Goal: Transaction & Acquisition: Subscribe to service/newsletter

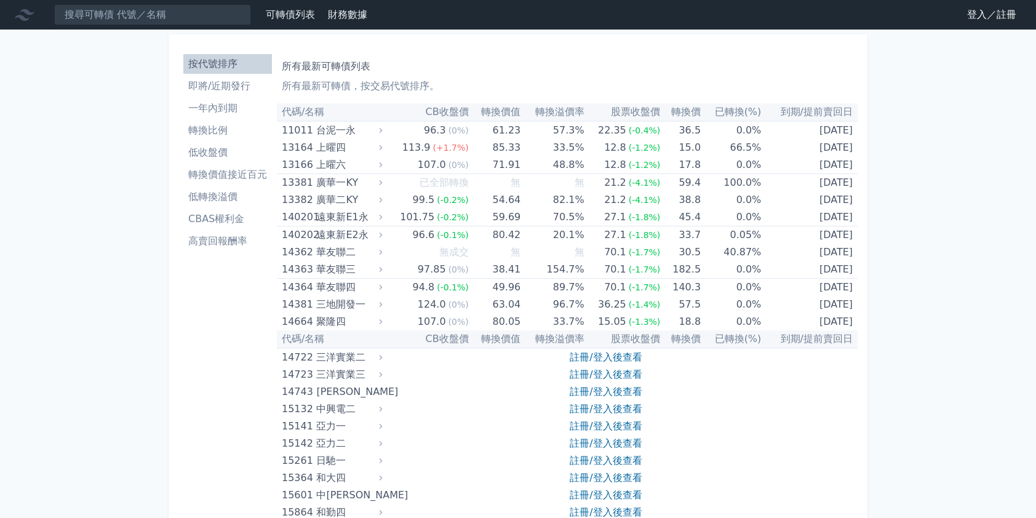
click at [967, 15] on link "登入／註冊" at bounding box center [991, 15] width 69 height 20
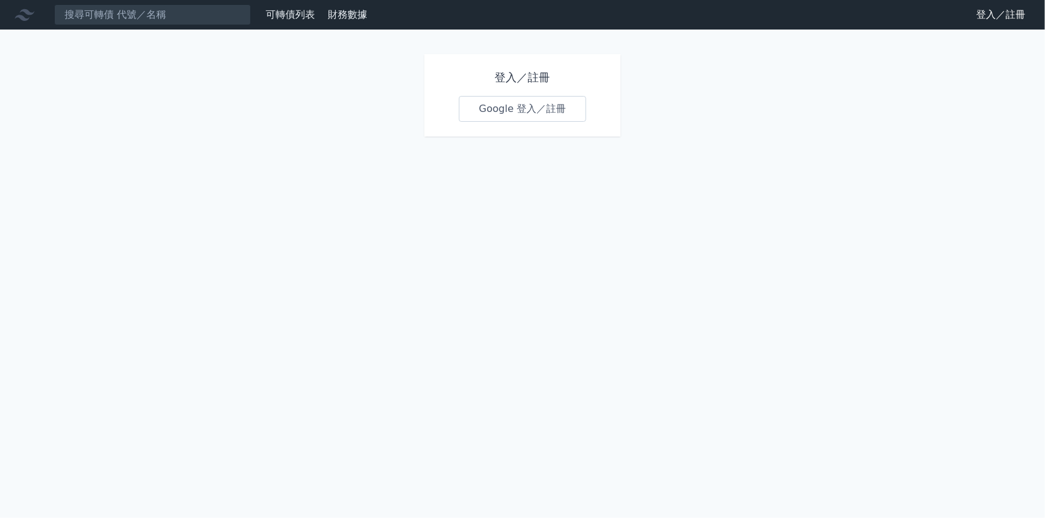
click at [502, 109] on link "Google 登入／註冊" at bounding box center [523, 109] width 128 height 26
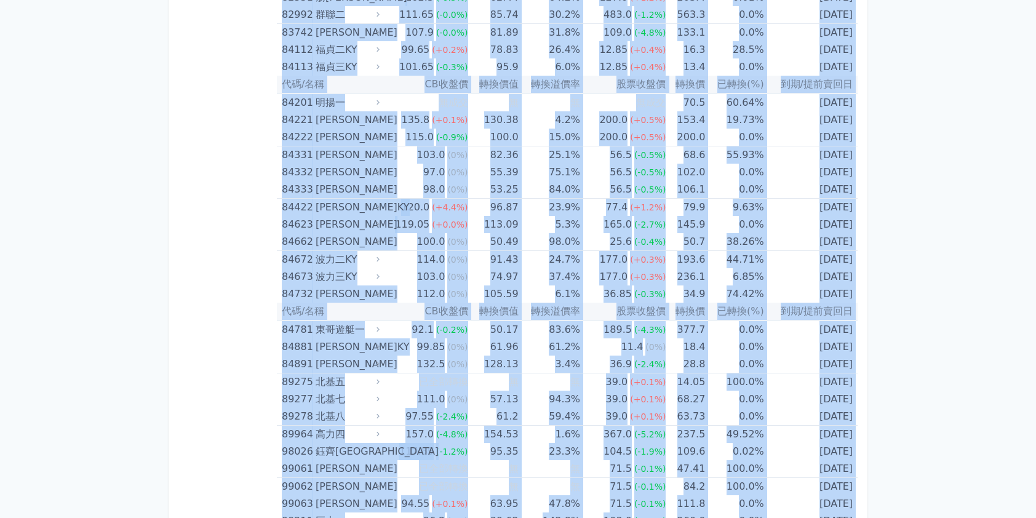
scroll to position [7230, 0]
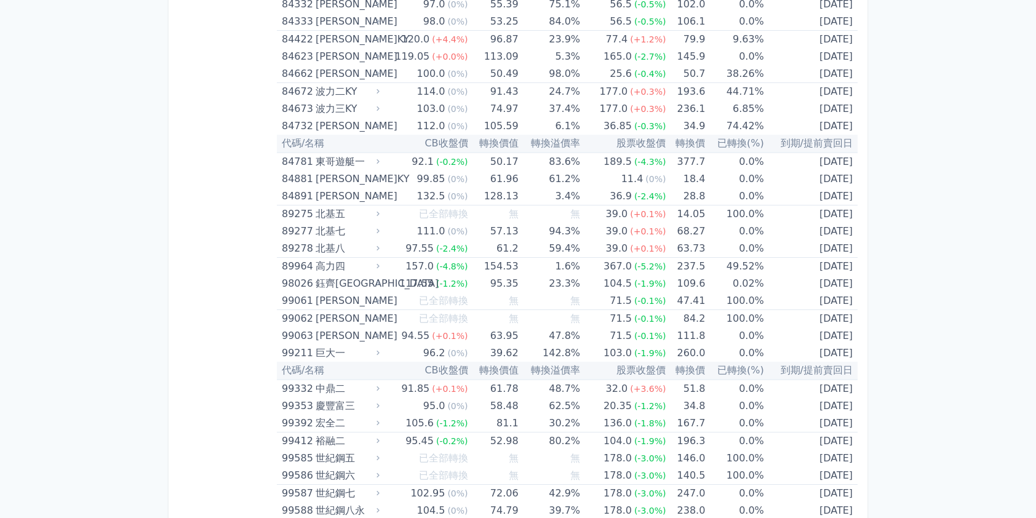
drag, startPoint x: 280, startPoint y: 111, endPoint x: 833, endPoint y: 544, distance: 702.1
drag, startPoint x: 833, startPoint y: 544, endPoint x: 831, endPoint y: 391, distance: 153.8
copy table
